Goal: Task Accomplishment & Management: Complete application form

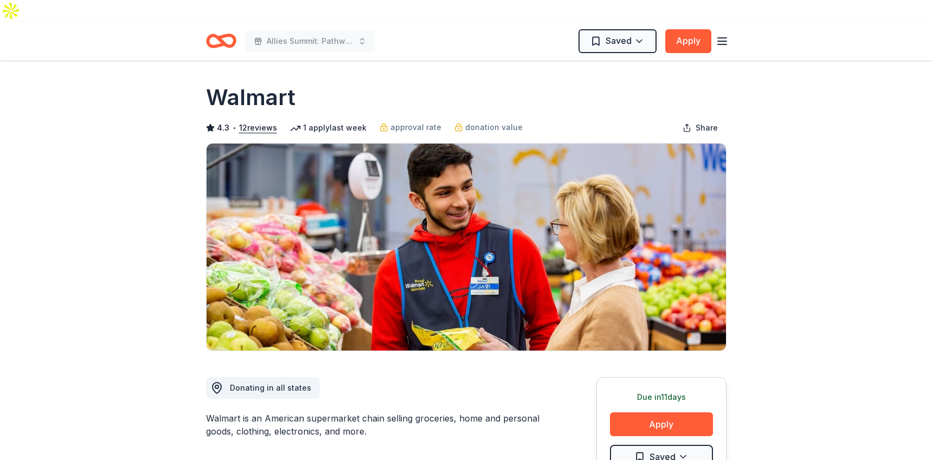
scroll to position [943, 0]
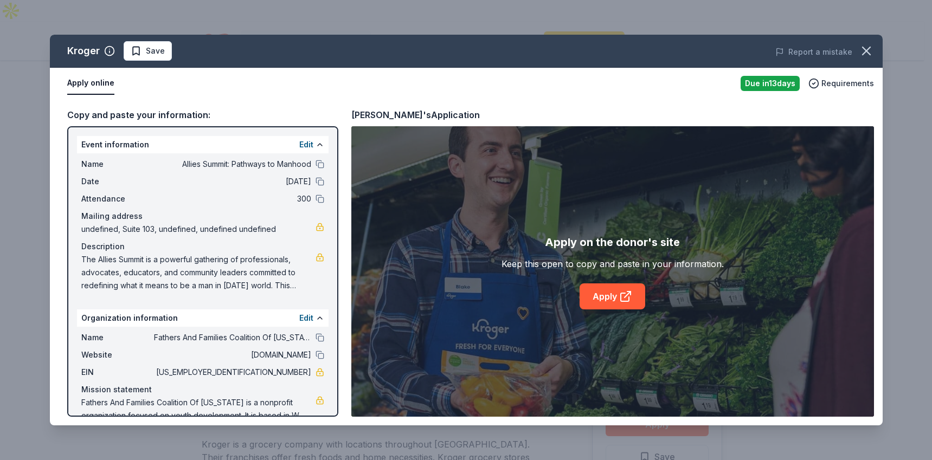
scroll to position [124, 0]
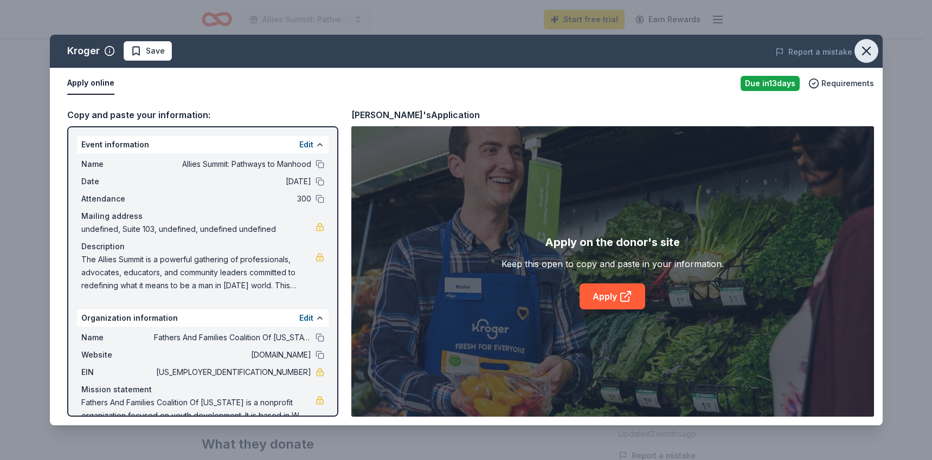
click at [869, 53] on icon "button" at bounding box center [866, 50] width 15 height 15
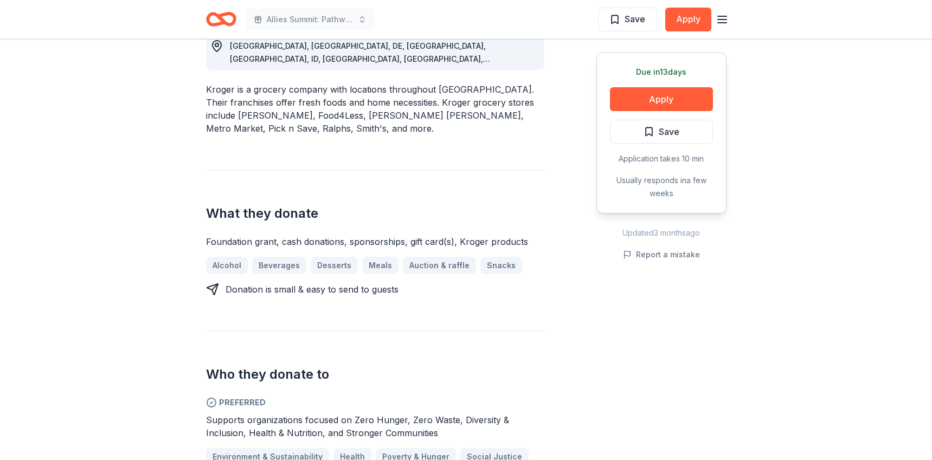
scroll to position [0, 0]
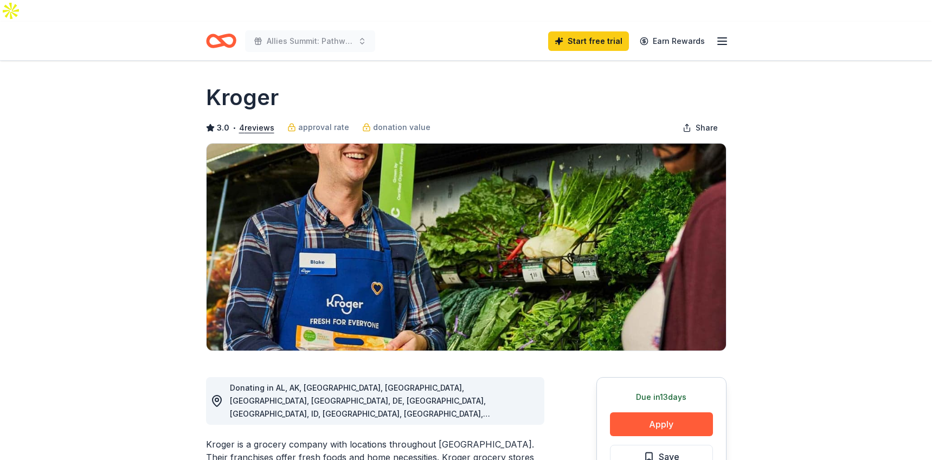
click at [231, 28] on icon "Home" at bounding box center [221, 40] width 30 height 25
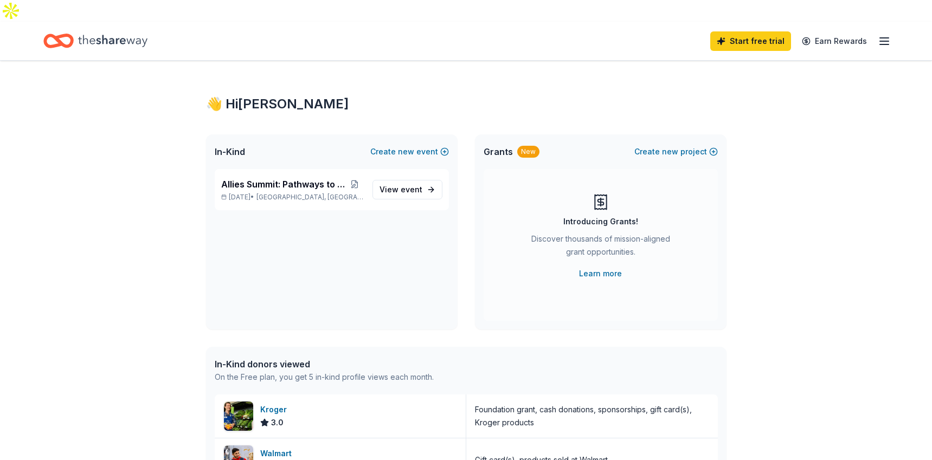
click at [92, 30] on icon "Home" at bounding box center [112, 41] width 69 height 22
click at [57, 35] on icon "Home" at bounding box center [63, 40] width 17 height 11
click at [887, 28] on div "Start free trial Earn Rewards" at bounding box center [800, 40] width 181 height 25
click at [885, 35] on icon "button" at bounding box center [884, 41] width 13 height 13
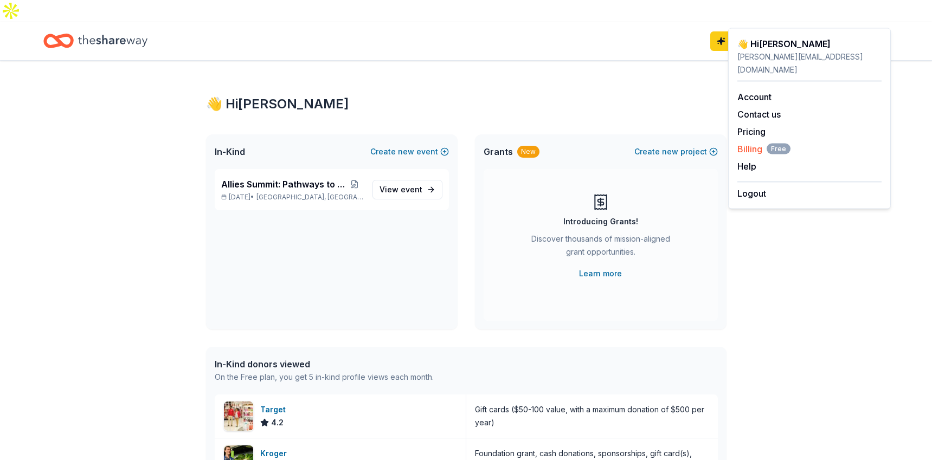
click at [748, 143] on span "Billing Free" at bounding box center [763, 149] width 53 height 13
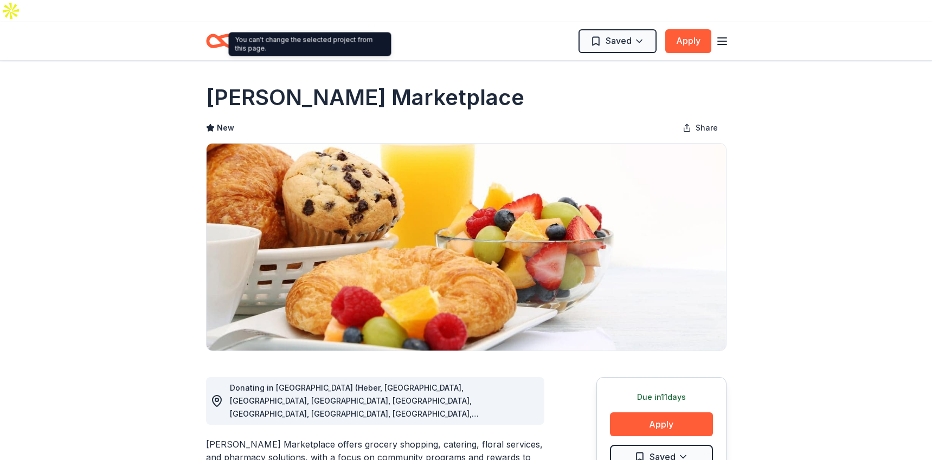
scroll to position [1007, 0]
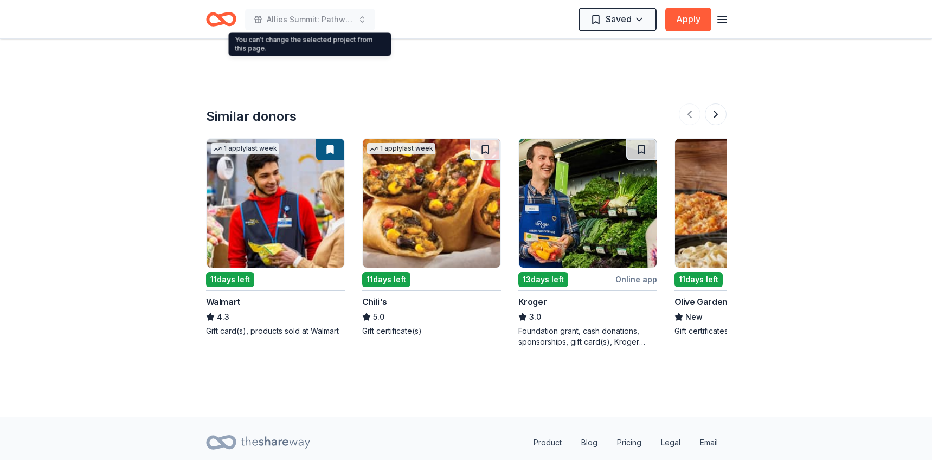
click at [231, 23] on icon "Home" at bounding box center [225, 19] width 17 height 11
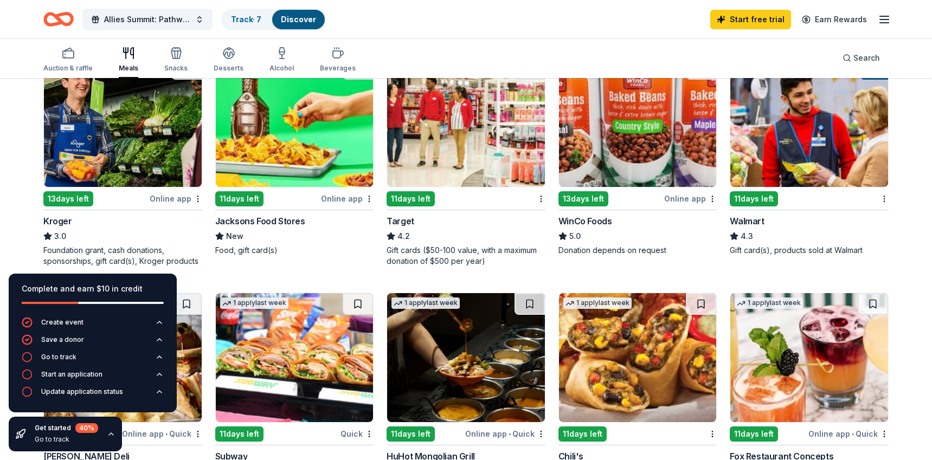
scroll to position [394, 0]
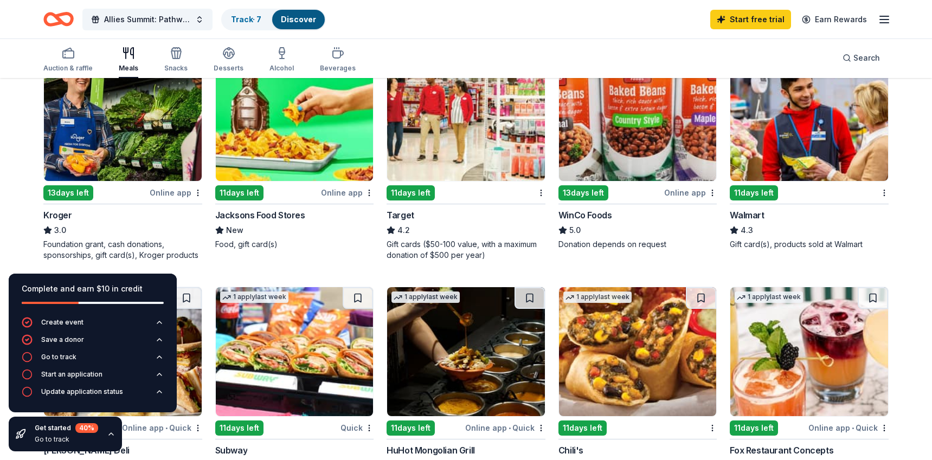
click at [418, 185] on div "11 days left" at bounding box center [411, 192] width 48 height 15
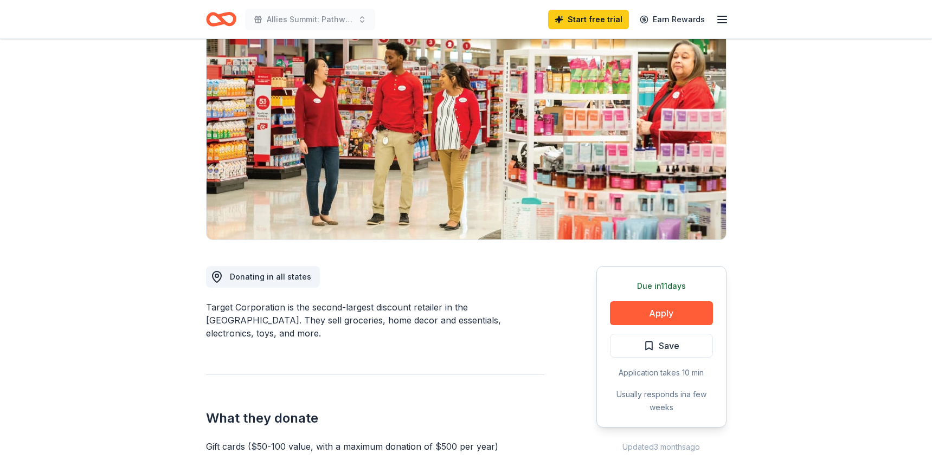
scroll to position [98, 0]
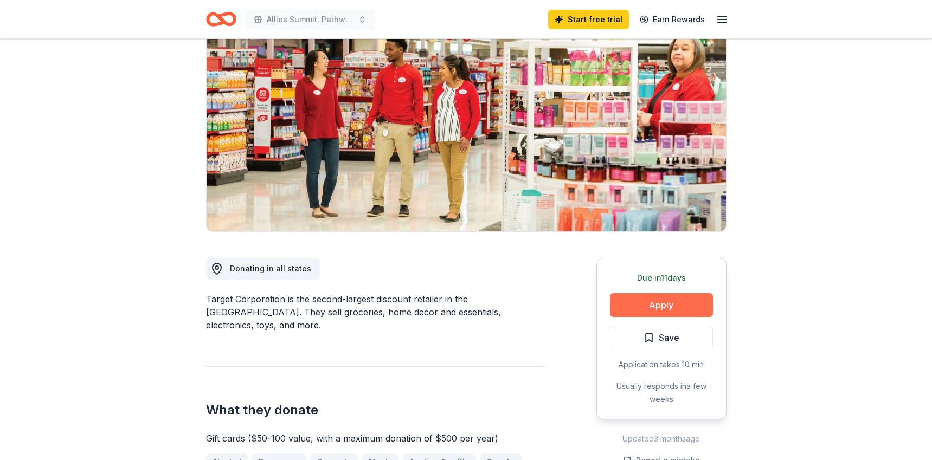
click at [642, 311] on button "Apply" at bounding box center [661, 305] width 103 height 24
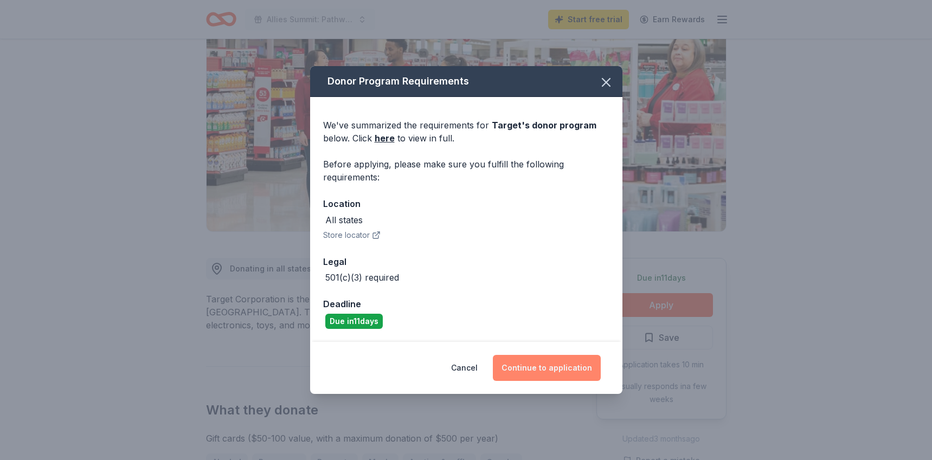
click at [572, 372] on button "Continue to application" at bounding box center [547, 368] width 108 height 26
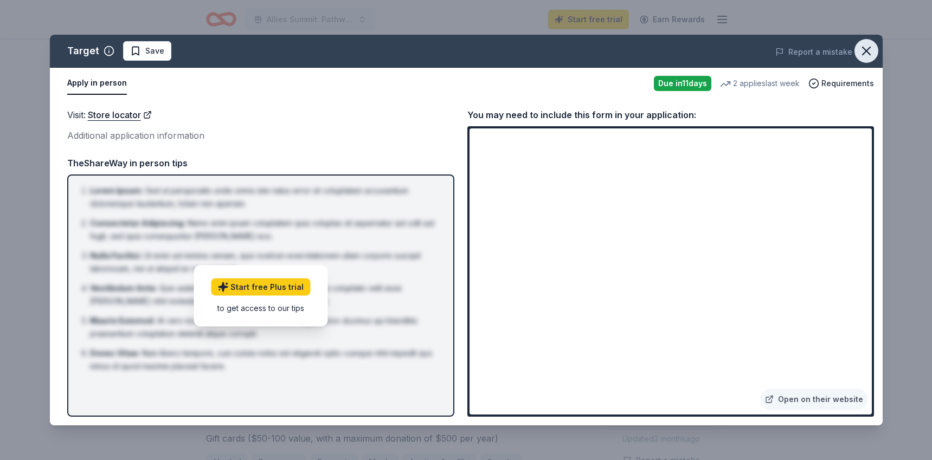
click at [865, 61] on button "button" at bounding box center [866, 51] width 24 height 24
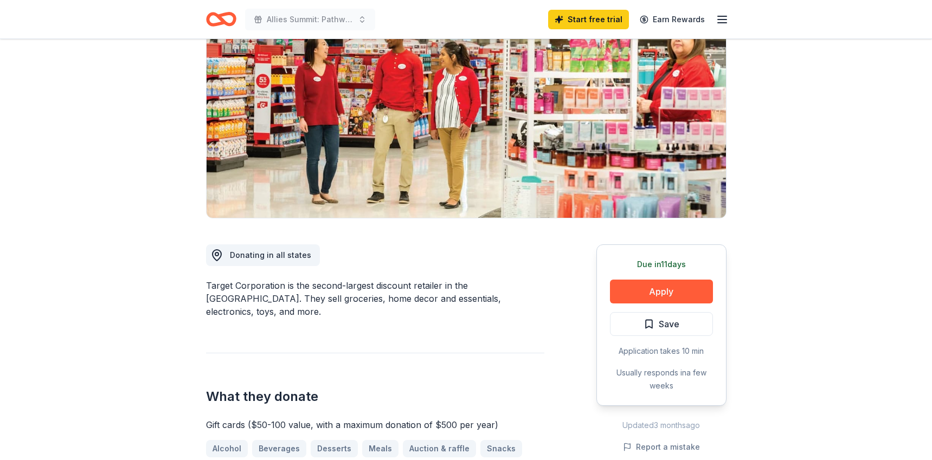
scroll to position [0, 0]
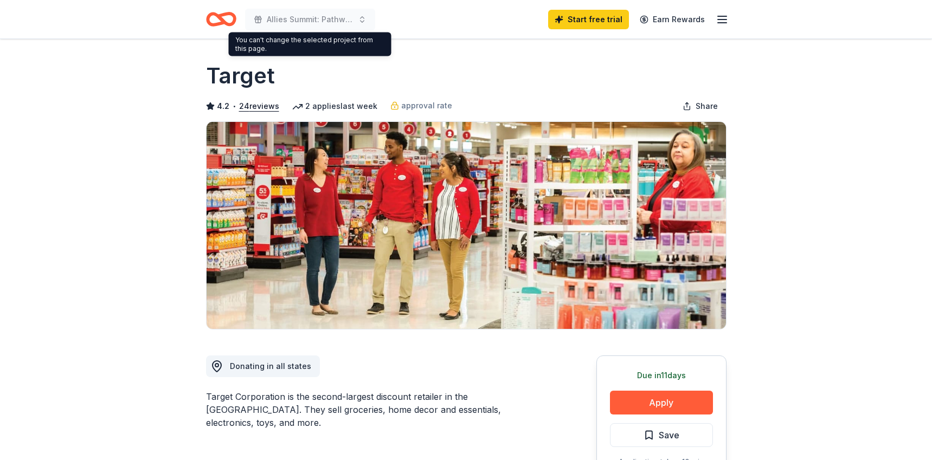
click at [225, 27] on icon "Home" at bounding box center [221, 19] width 30 height 25
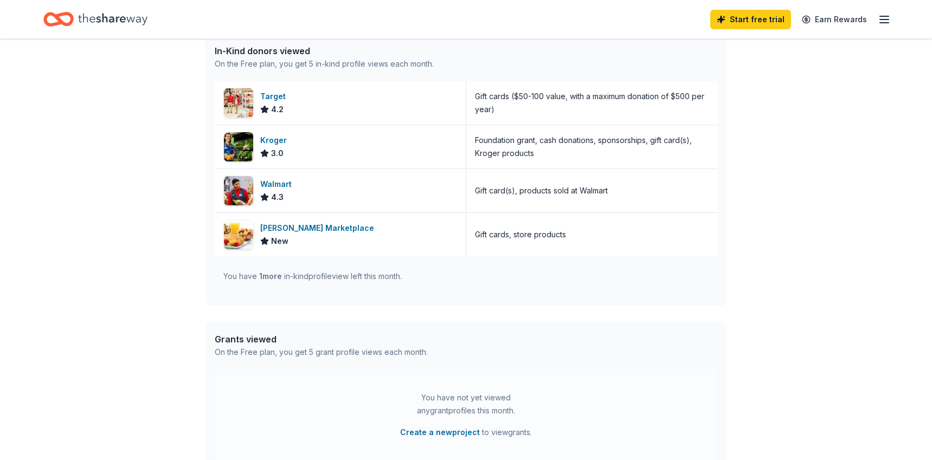
scroll to position [414, 0]
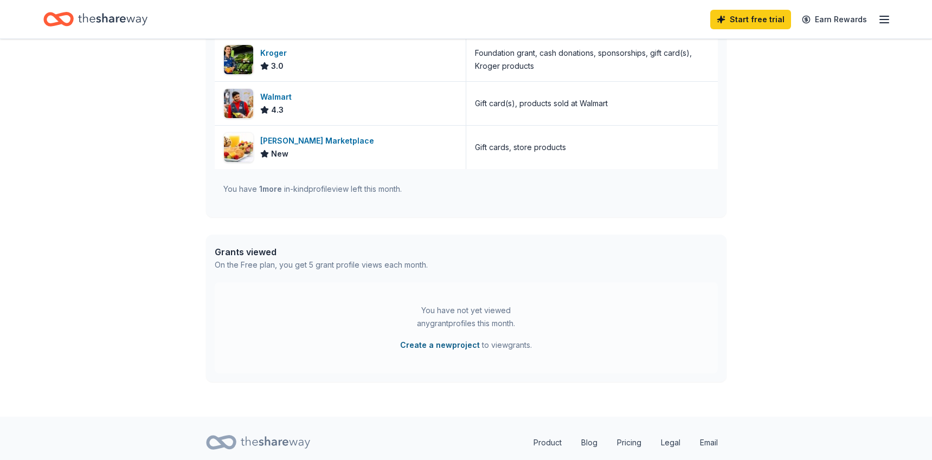
click at [443, 339] on button "Create a new project" at bounding box center [440, 345] width 80 height 13
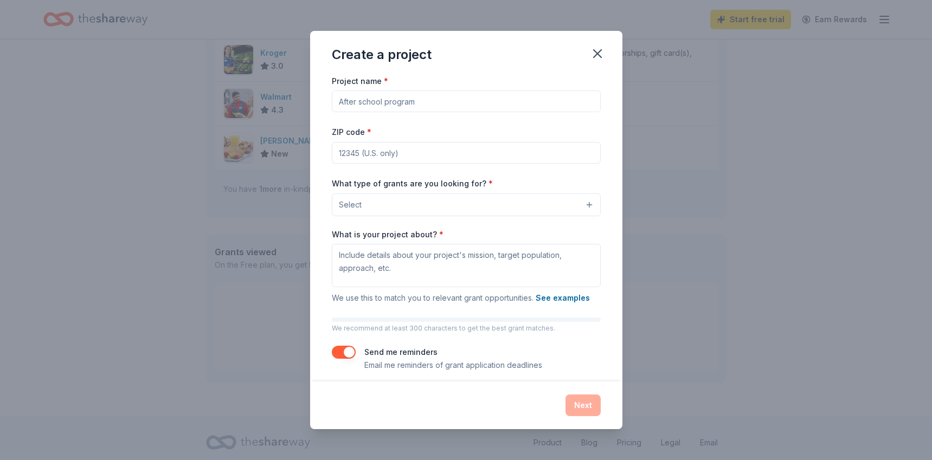
click at [397, 107] on input "Project name *" at bounding box center [466, 102] width 269 height 22
type input "F"
type input "Allies Summit: Pathways to Manhood"
click at [392, 191] on div "What type of grants are you looking for? * Select" at bounding box center [466, 197] width 269 height 40
click at [388, 205] on button "Select" at bounding box center [466, 205] width 269 height 23
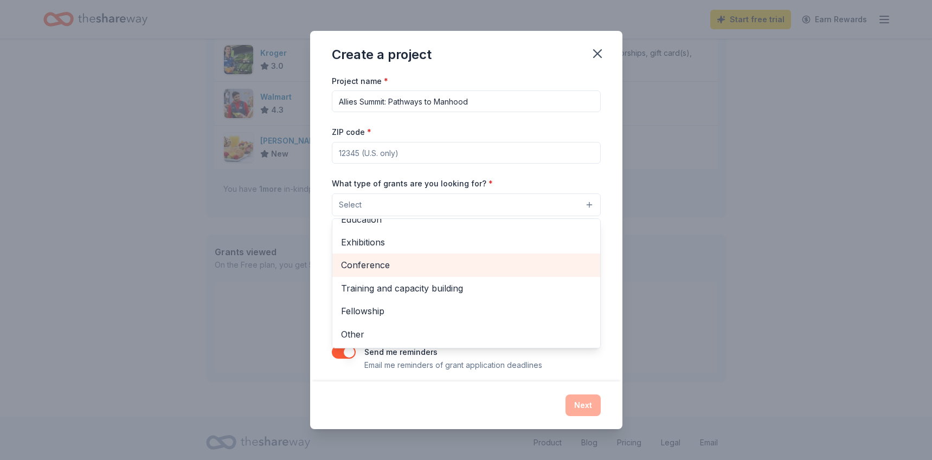
click at [410, 269] on span "Conference" at bounding box center [466, 265] width 250 height 14
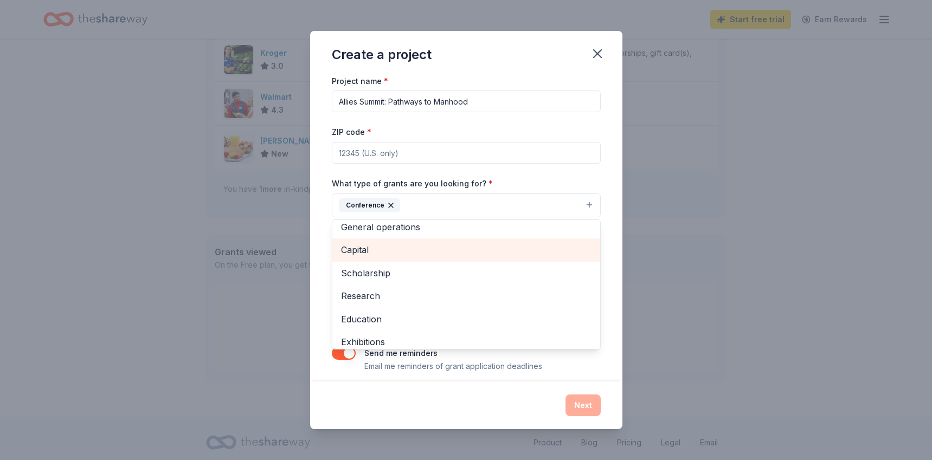
scroll to position [30, 0]
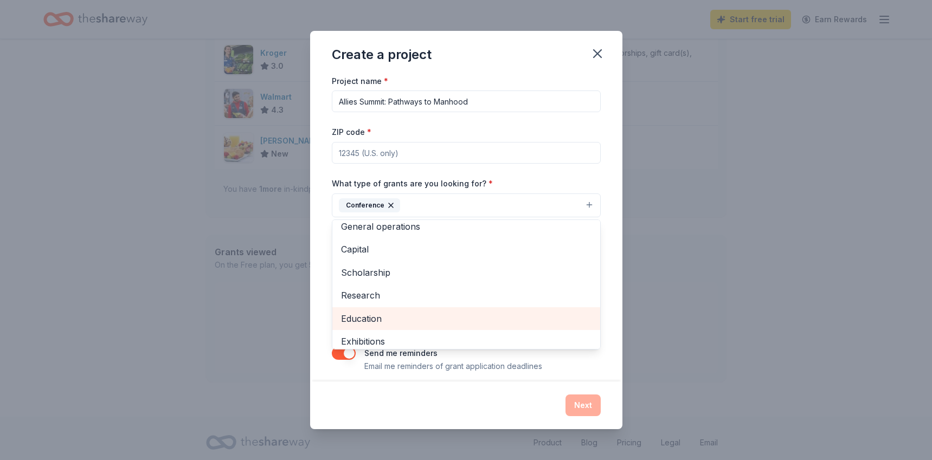
click at [390, 313] on span "Education" at bounding box center [466, 319] width 250 height 14
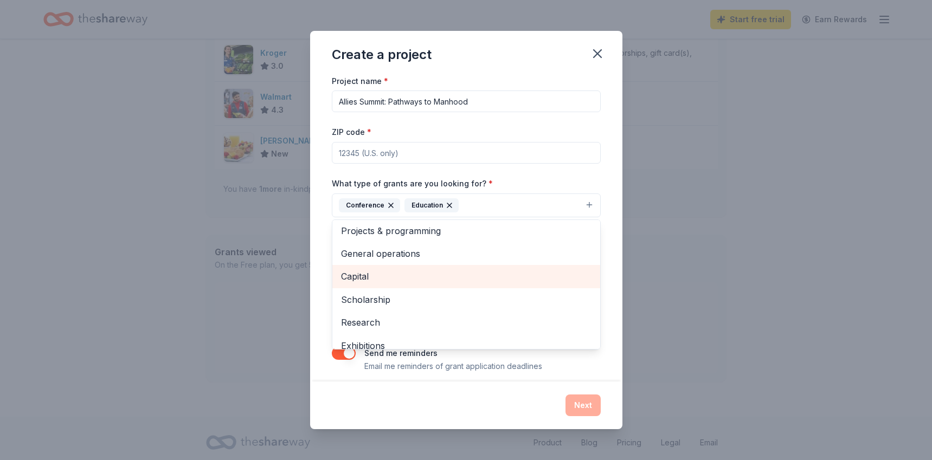
scroll to position [0, 0]
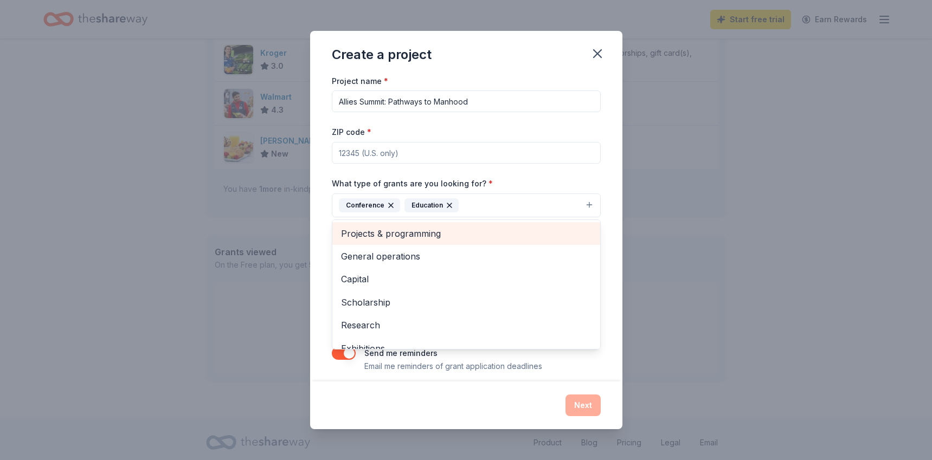
click at [436, 232] on span "Projects & programming" at bounding box center [466, 234] width 250 height 14
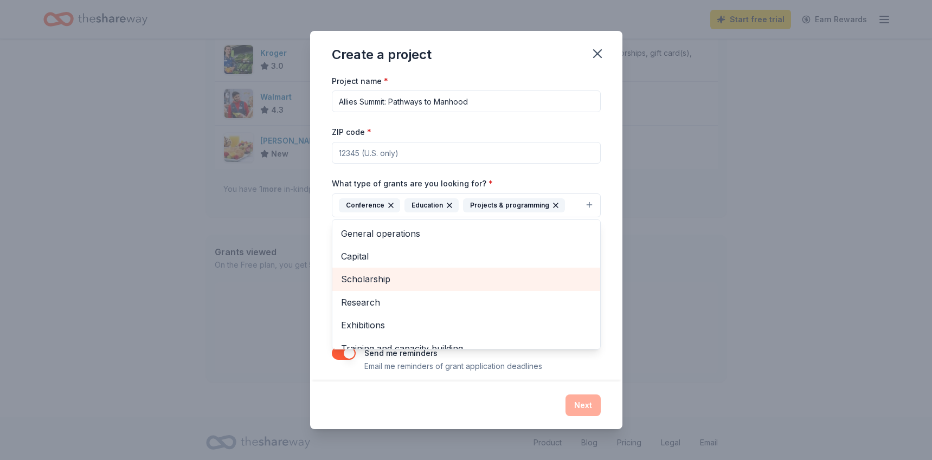
scroll to position [59, 0]
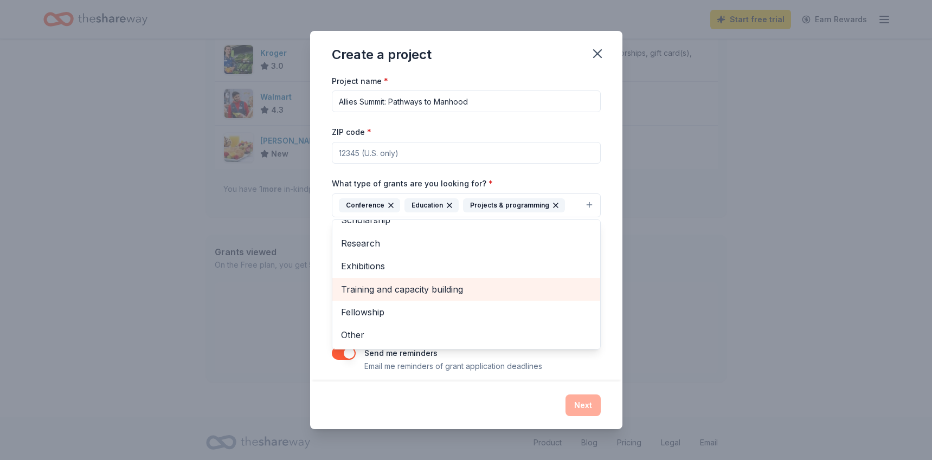
click at [404, 293] on span "Training and capacity building" at bounding box center [466, 289] width 250 height 14
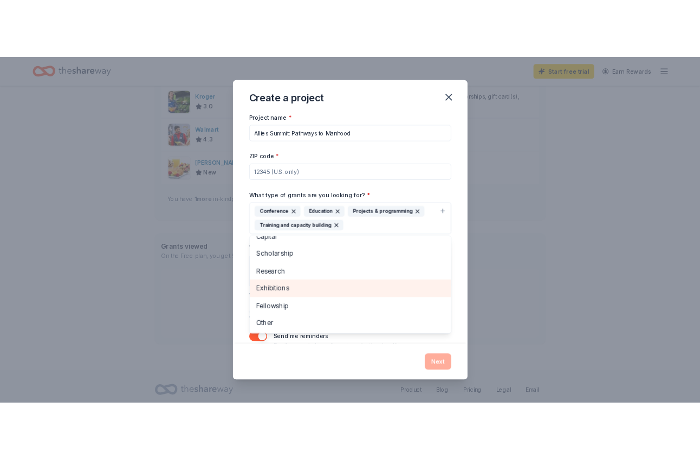
scroll to position [0, 0]
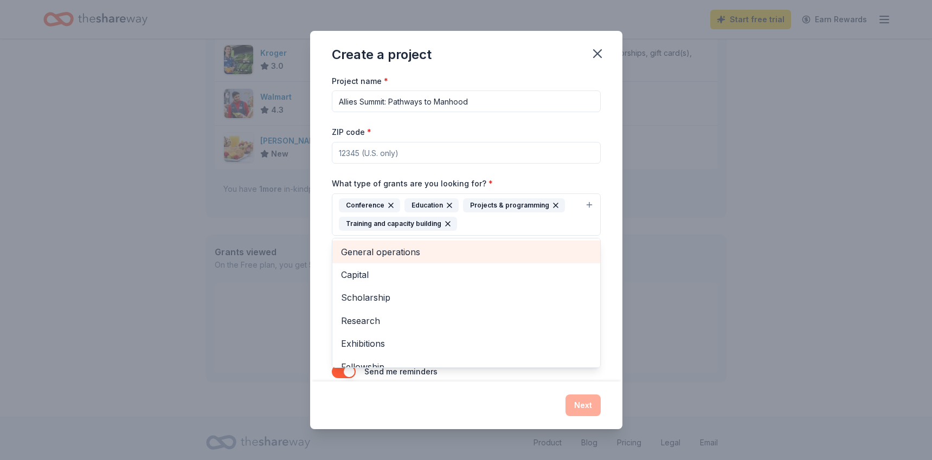
click at [428, 250] on span "General operations" at bounding box center [466, 252] width 250 height 14
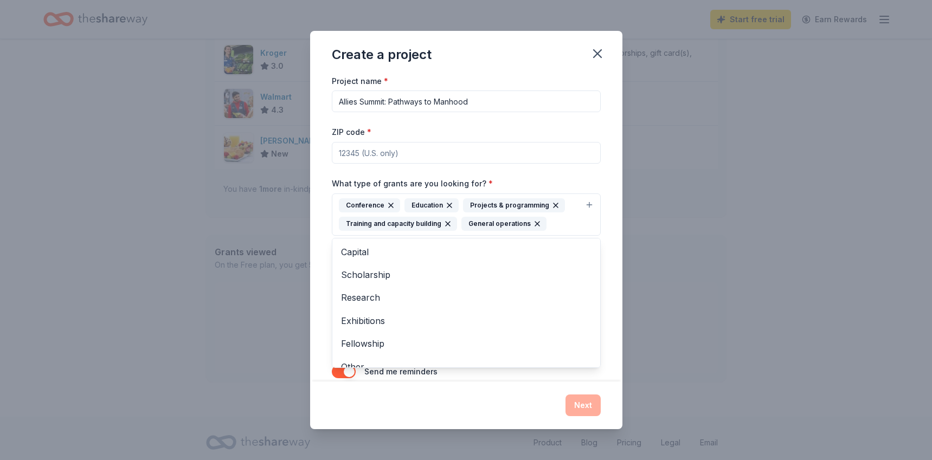
click at [327, 228] on div "Project name * Allies Summit: Pathways to Manhood ZIP code * What type of grant…" at bounding box center [466, 227] width 312 height 307
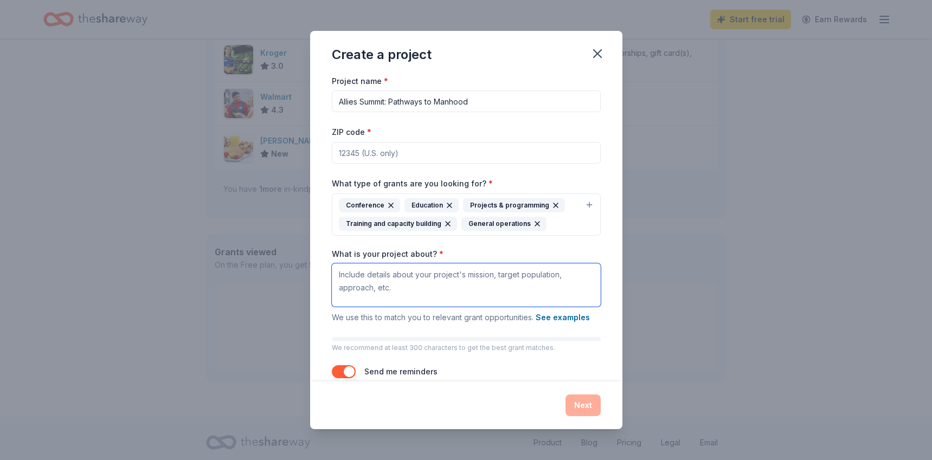
click at [389, 272] on textarea "What is your project about? *" at bounding box center [466, 284] width 269 height 43
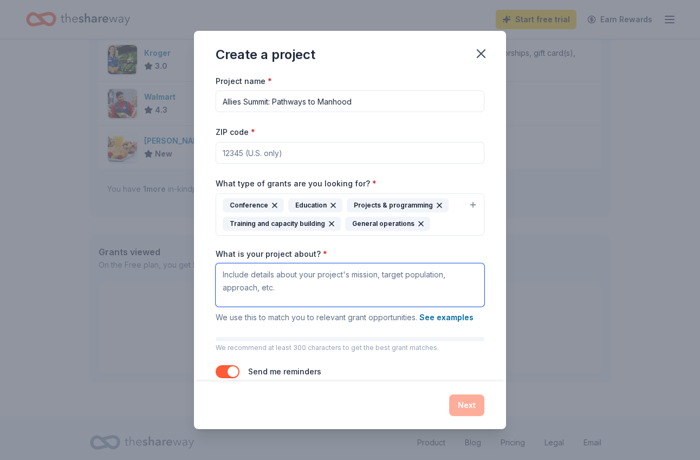
paste textarea "The Pathways to Manhood Summit is dedicated to creating healing-centered approa…"
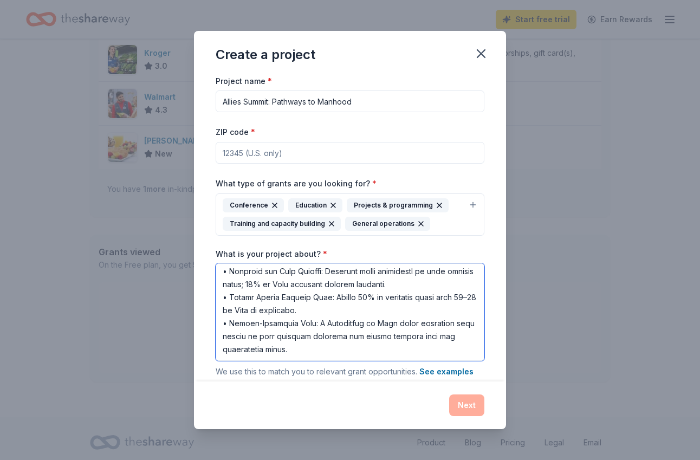
scroll to position [329, 0]
drag, startPoint x: 339, startPoint y: 353, endPoint x: 197, endPoint y: 327, distance: 144.4
click at [197, 327] on div "Project name * Allies Summit: Pathways to Manhood ZIP code * What type of grant…" at bounding box center [350, 227] width 312 height 307
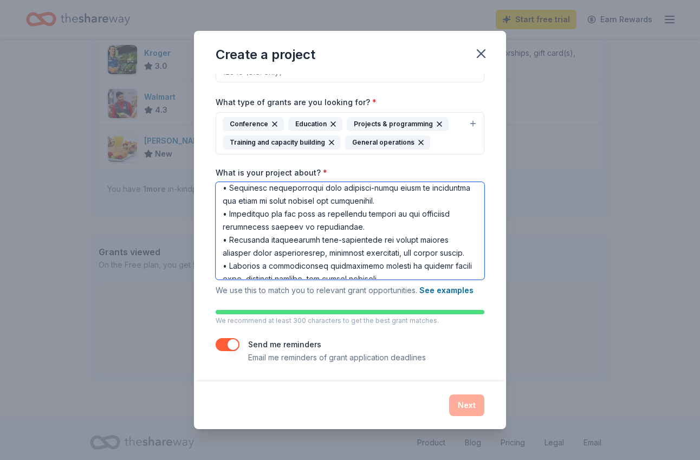
scroll to position [289, 0]
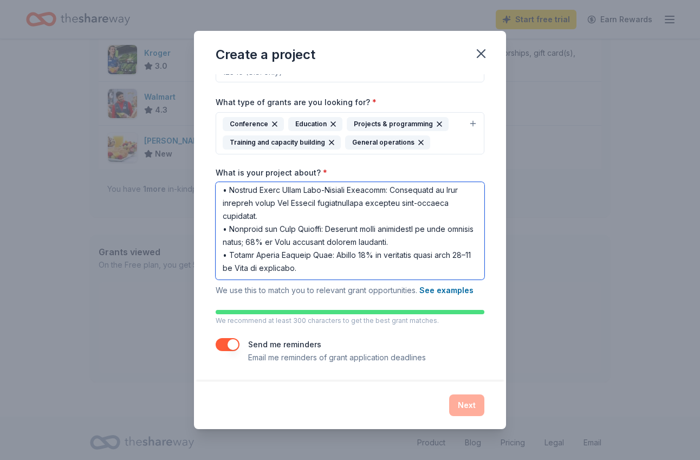
drag, startPoint x: 371, startPoint y: 263, endPoint x: 357, endPoint y: 407, distance: 144.4
click at [357, 407] on div "Create a project Project name * Allies Summit: Pathways to Manhood ZIP code * W…" at bounding box center [350, 230] width 312 height 398
type textarea "The Pathways to Manhood Summit is dedicated to creating healing-centered approa…"
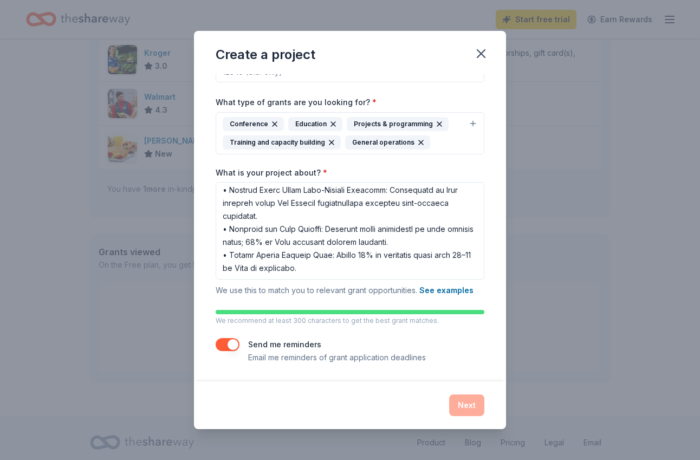
click at [339, 322] on p "We recommend at least 300 characters to get the best grant matches." at bounding box center [350, 321] width 269 height 9
click at [235, 343] on button "button" at bounding box center [228, 344] width 24 height 13
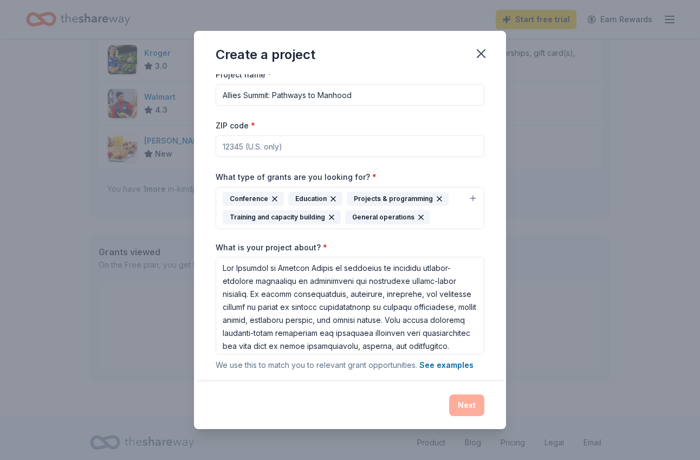
scroll to position [0, 0]
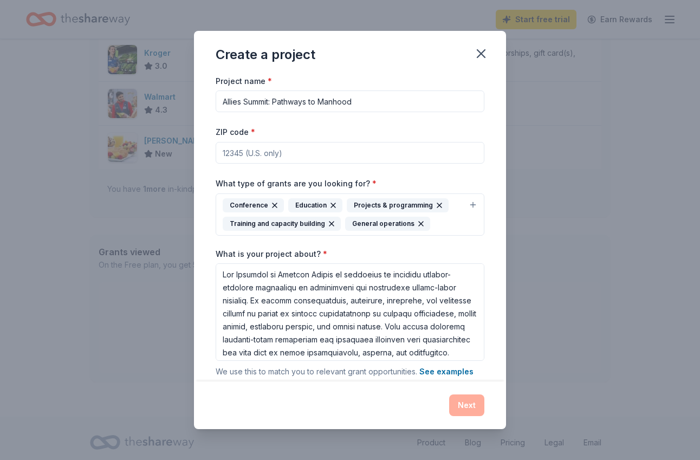
click at [368, 157] on input "ZIP code *" at bounding box center [350, 153] width 269 height 22
type input "84119"
click at [461, 404] on button "Next" at bounding box center [466, 406] width 35 height 22
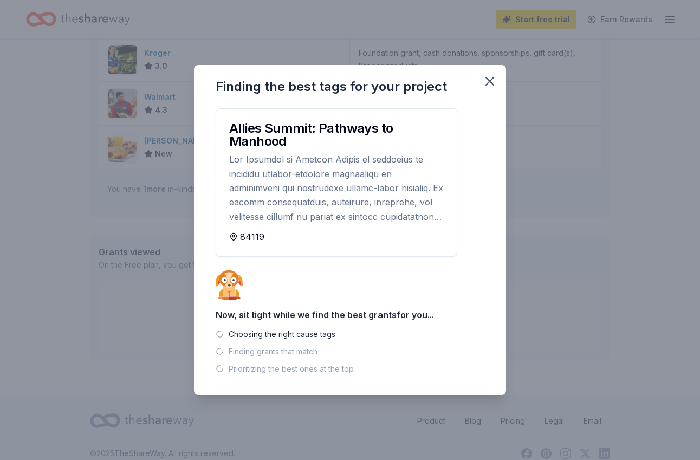
scroll to position [392, 0]
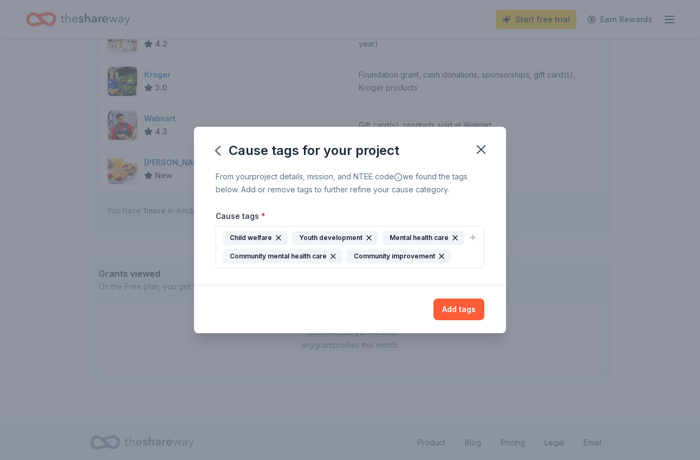
click at [462, 259] on div "Child welfare Youth development Mental health care Community mental health care…" at bounding box center [344, 247] width 242 height 33
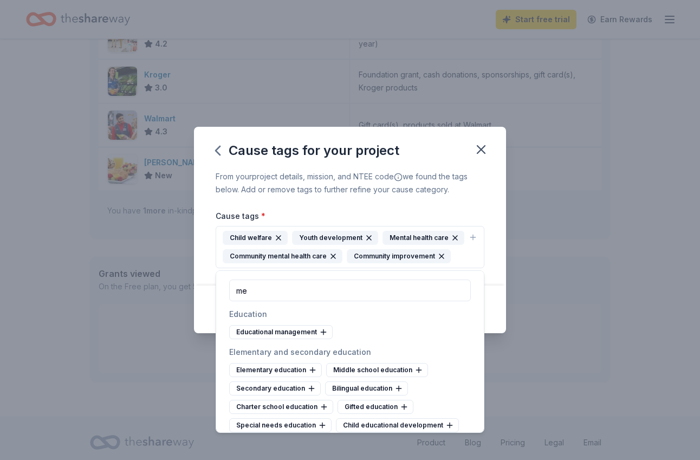
type input "m"
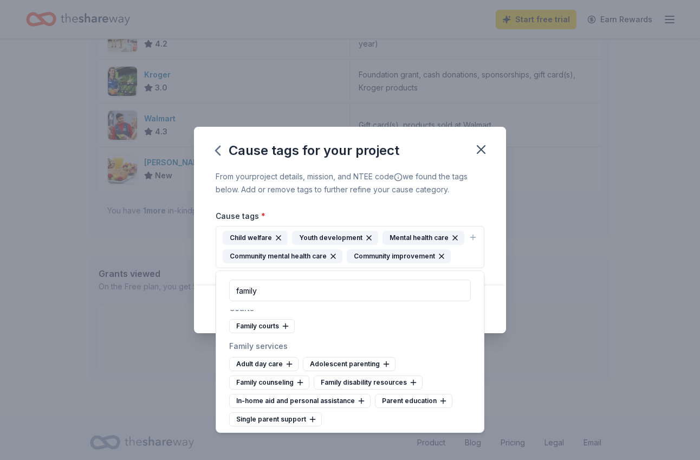
scroll to position [47, 0]
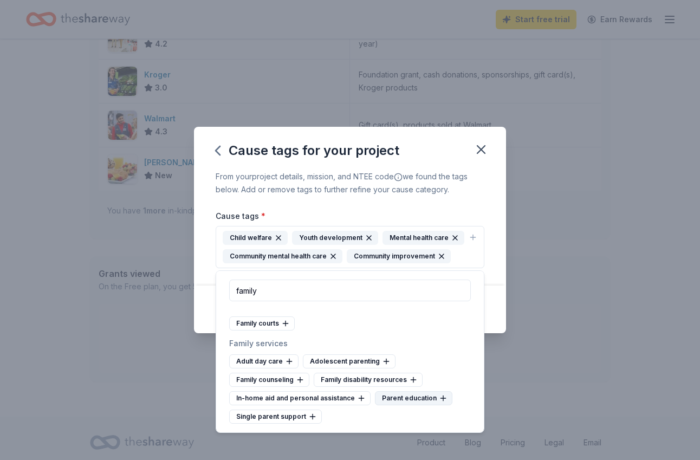
click at [403, 398] on div "Parent education" at bounding box center [414, 398] width 78 height 14
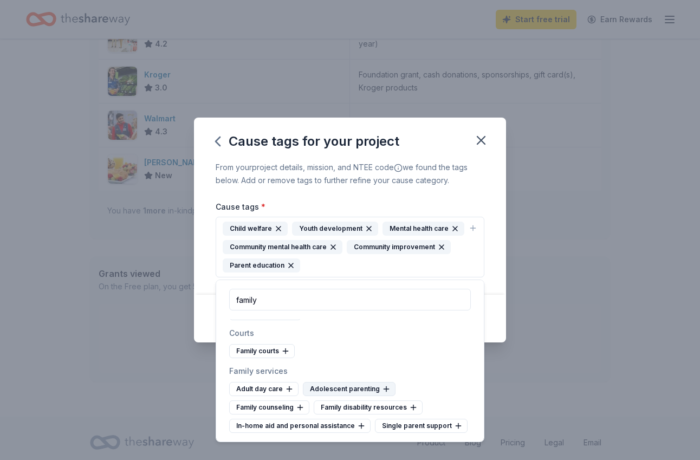
click at [387, 388] on icon at bounding box center [387, 389] width 0 height 5
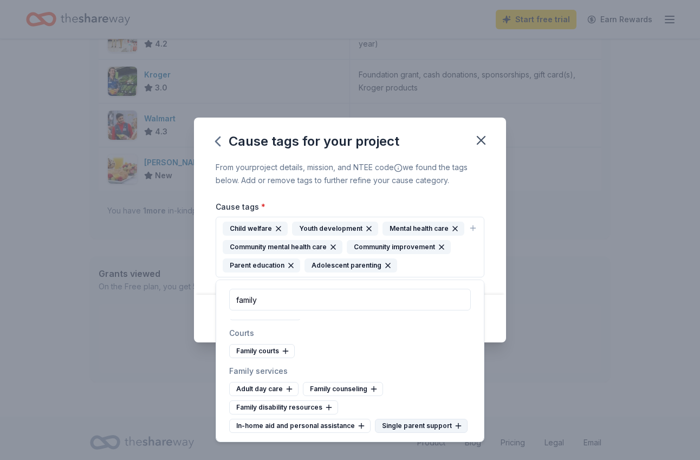
click at [411, 426] on div "Single parent support" at bounding box center [421, 426] width 93 height 14
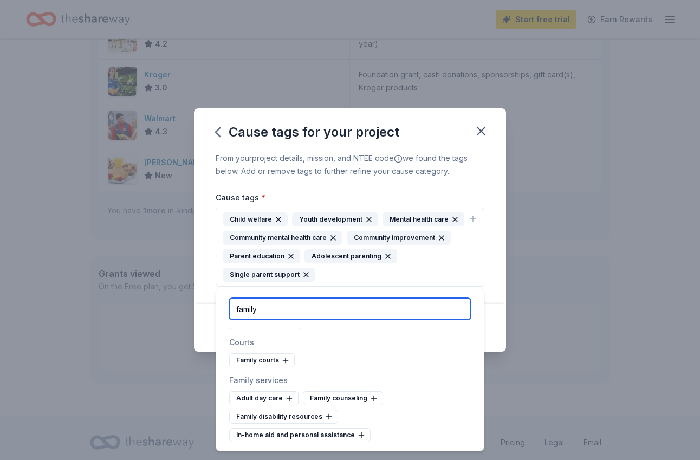
click at [329, 309] on input "family" at bounding box center [350, 309] width 242 height 22
drag, startPoint x: 329, startPoint y: 309, endPoint x: 214, endPoint y: 309, distance: 115.5
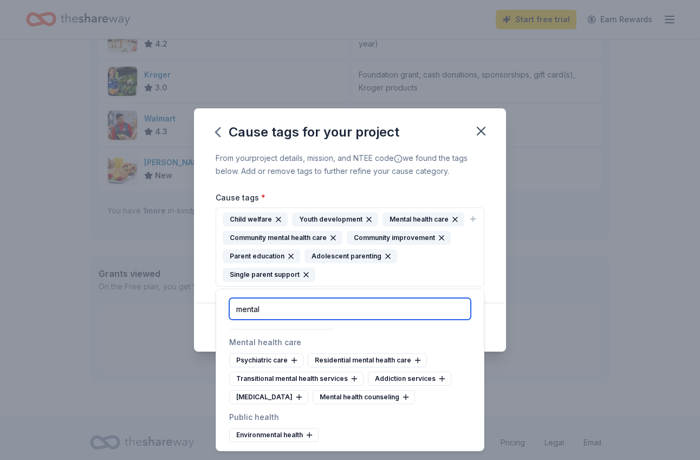
scroll to position [85, 0]
drag, startPoint x: 268, startPoint y: 308, endPoint x: 189, endPoint y: 307, distance: 79.1
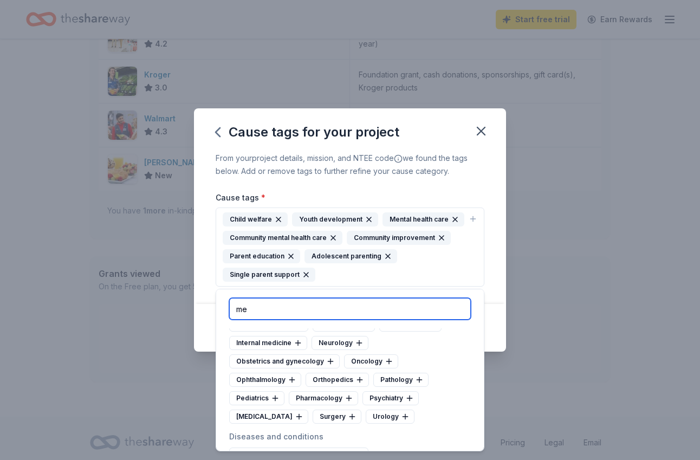
type input "m"
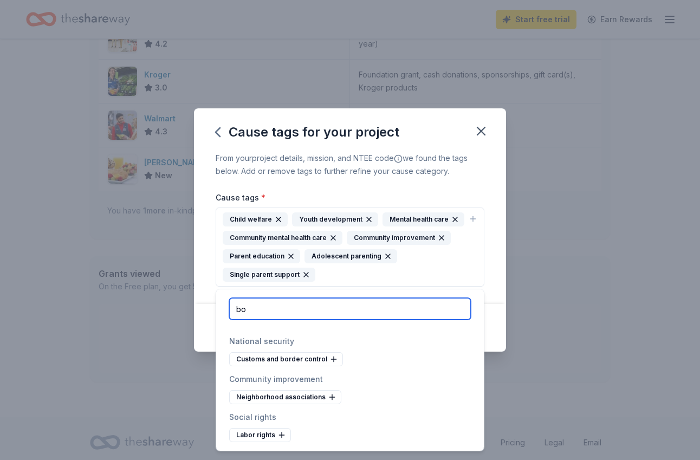
scroll to position [0, 0]
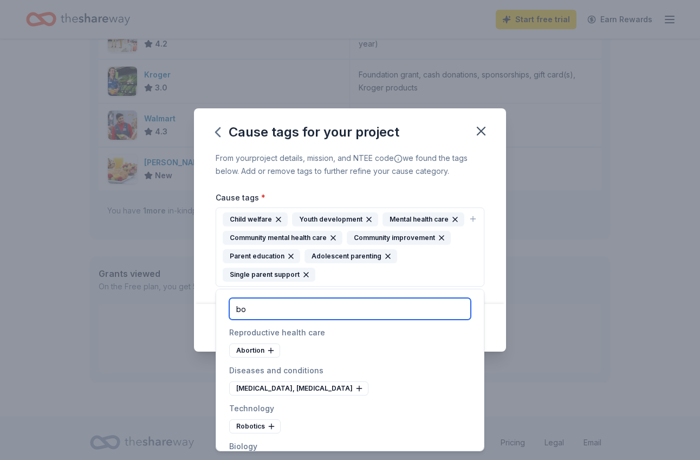
type input "b"
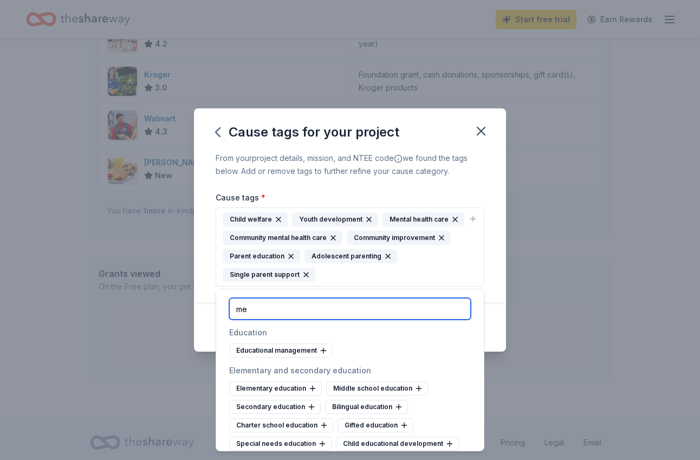
type input "m"
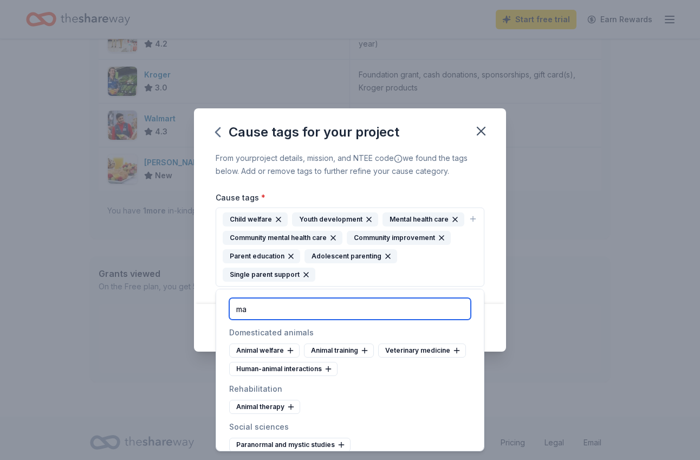
type input "m"
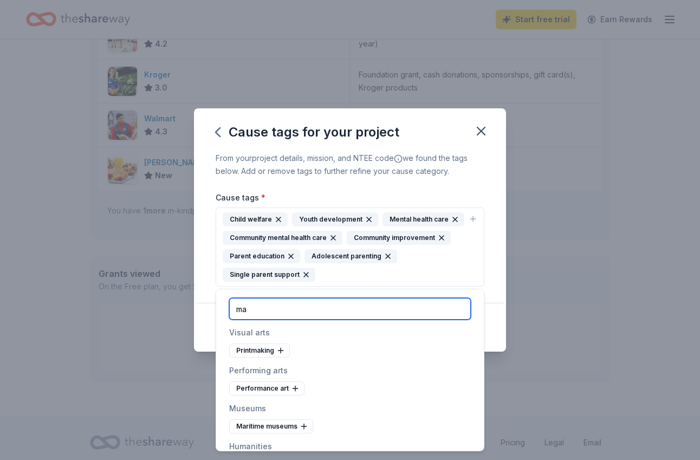
type input "m"
type input "g"
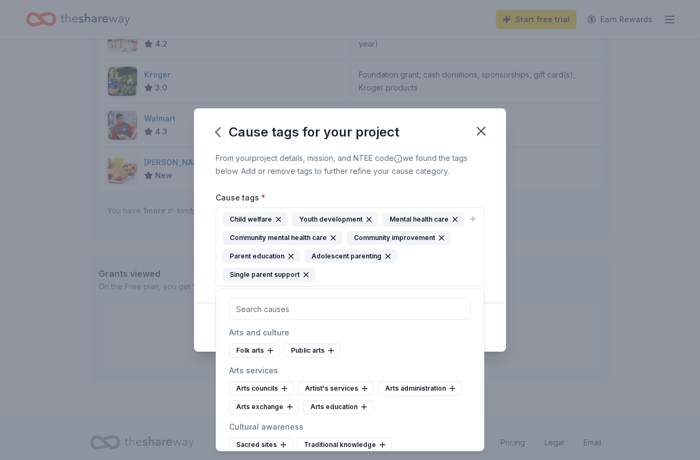
click at [466, 280] on button "Child welfare Youth development Mental health care Community mental health care…" at bounding box center [350, 247] width 269 height 79
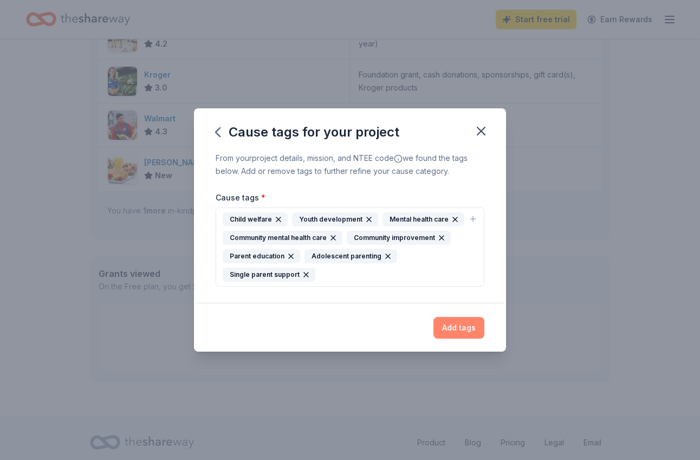
click at [473, 325] on button "Add tags" at bounding box center [459, 328] width 51 height 22
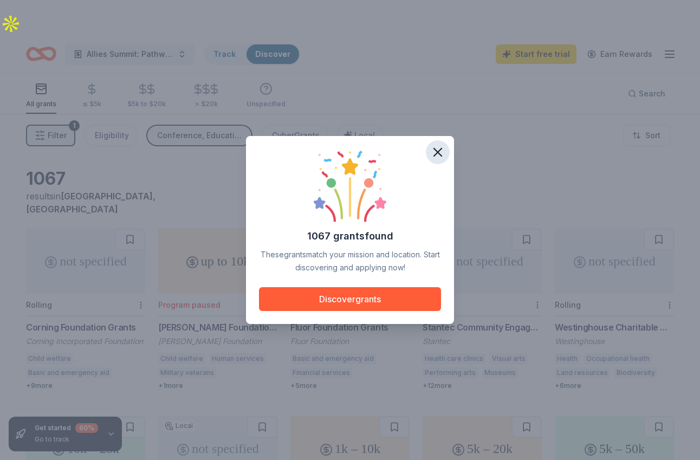
click at [438, 152] on icon "button" at bounding box center [438, 153] width 8 height 8
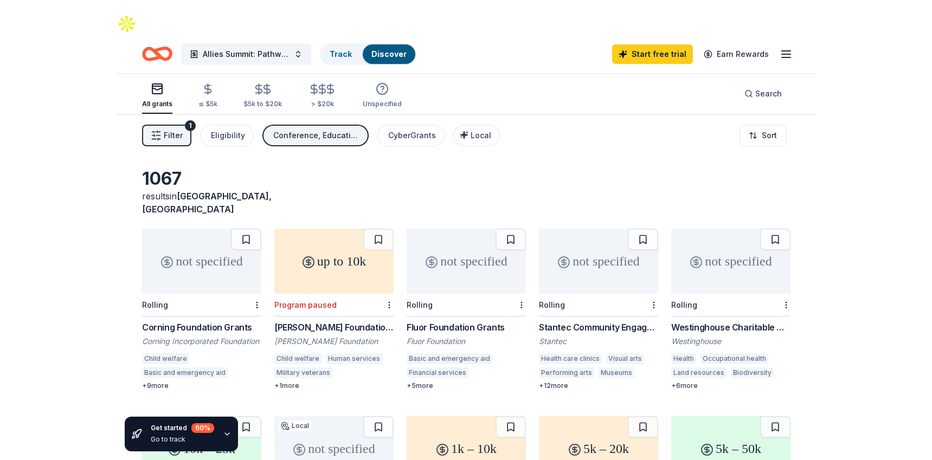
scroll to position [28, 0]
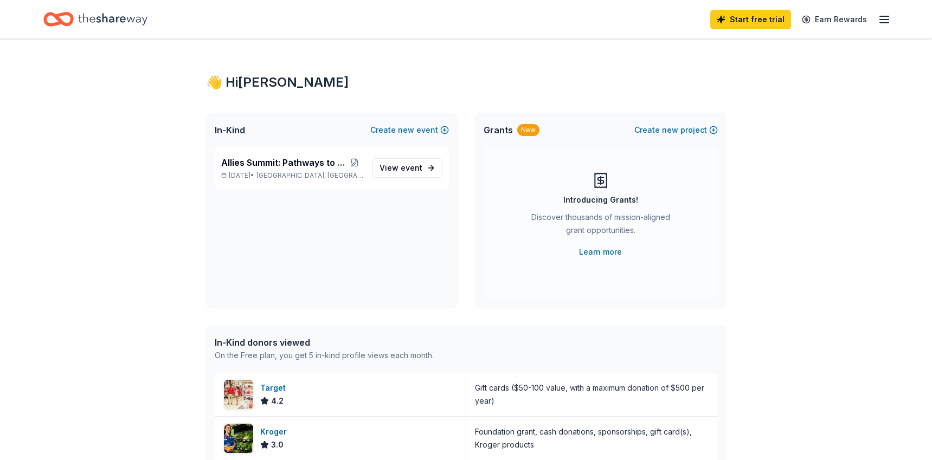
click at [891, 20] on div "Start free trial Earn Rewards" at bounding box center [466, 19] width 932 height 38
click at [738, 15] on div "Invite a friend and earn $30 credit Invite a friend and earn $30 credit" at bounding box center [738, 19] width 120 height 15
click at [752, 17] on link "Start free trial" at bounding box center [750, 20] width 81 height 20
click at [748, 25] on link "Start free trial" at bounding box center [750, 20] width 81 height 20
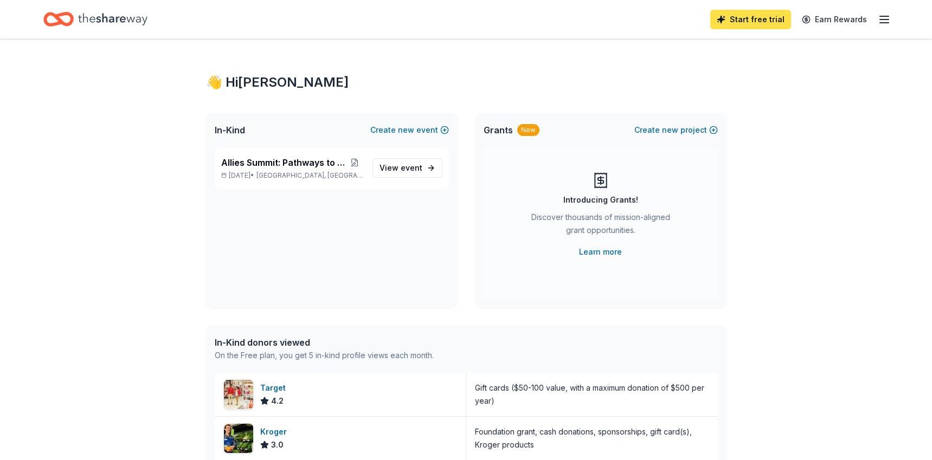
click at [748, 25] on link "Start free trial" at bounding box center [750, 20] width 81 height 20
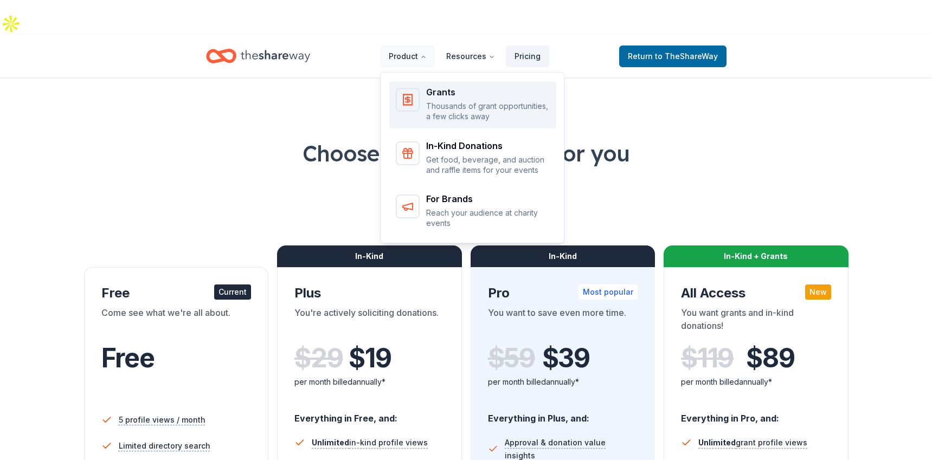
click at [446, 101] on p "Thousands of grant opportunities, a few clicks away" at bounding box center [488, 111] width 124 height 21
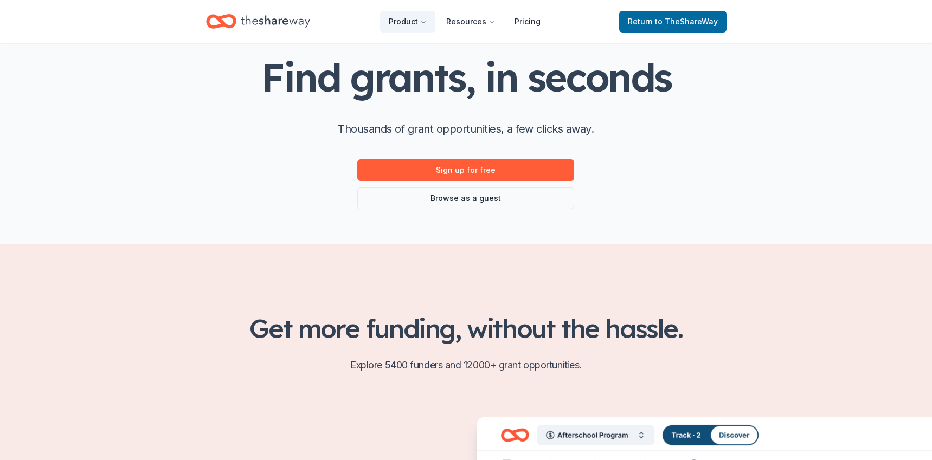
scroll to position [56, 0]
